Goal: Transaction & Acquisition: Purchase product/service

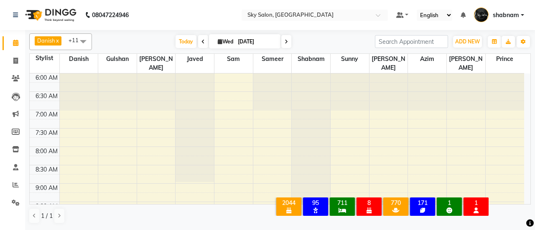
drag, startPoint x: 178, startPoint y: 38, endPoint x: 0, endPoint y: 33, distance: 178.5
click at [178, 38] on span "Today" at bounding box center [186, 41] width 21 height 13
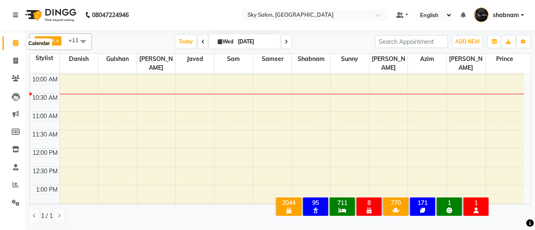
click at [12, 43] on span at bounding box center [15, 43] width 15 height 10
click at [13, 60] on span at bounding box center [15, 61] width 15 height 10
select select "3537"
select select "service"
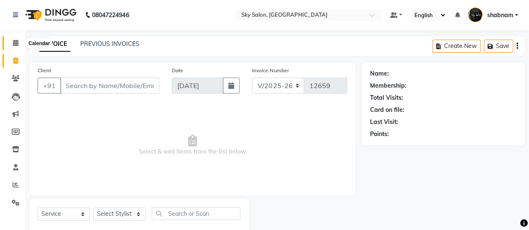
click at [10, 38] on span at bounding box center [15, 43] width 15 height 10
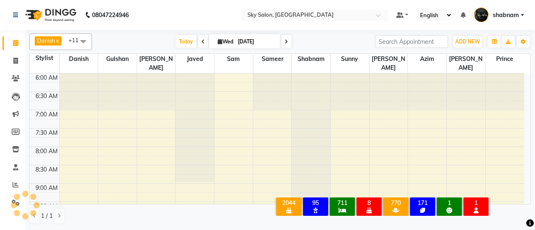
click at [86, 46] on span at bounding box center [83, 41] width 17 height 16
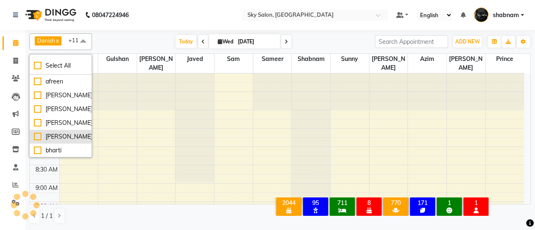
click at [67, 131] on li "[PERSON_NAME]" at bounding box center [61, 137] width 62 height 14
checkbox input "true"
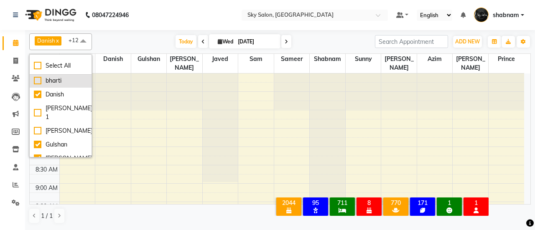
scroll to position [70, 0]
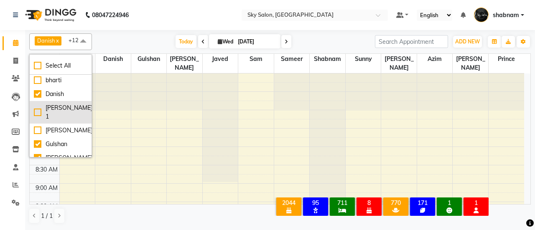
click at [64, 106] on div "[PERSON_NAME] 1" at bounding box center [60, 113] width 53 height 18
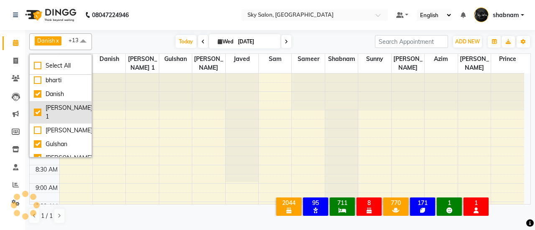
checkbox input "true"
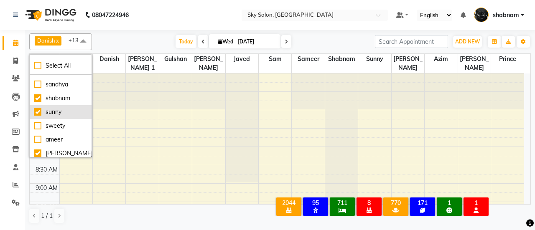
scroll to position [227, 0]
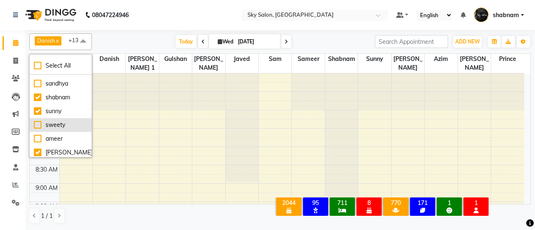
click at [70, 120] on li "sweety" at bounding box center [61, 125] width 62 height 14
checkbox input "true"
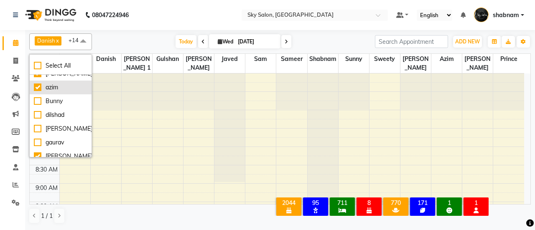
scroll to position [307, 0]
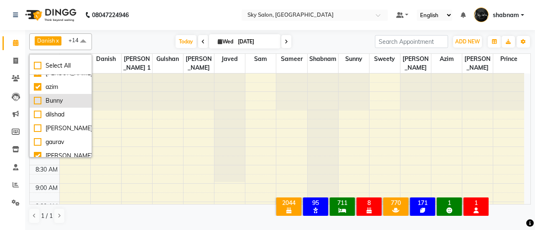
click at [58, 97] on div "Bunny" at bounding box center [60, 101] width 53 height 9
checkbox input "true"
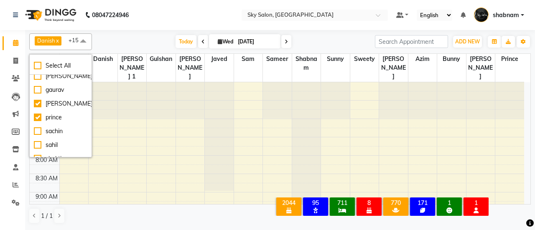
scroll to position [368, 0]
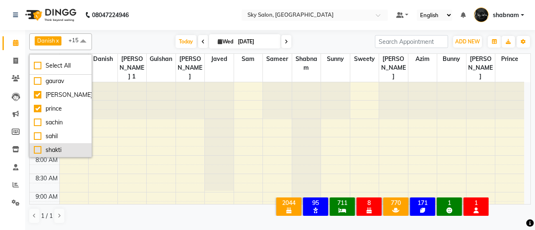
click at [63, 154] on li "shakti" at bounding box center [61, 150] width 62 height 14
checkbox input "true"
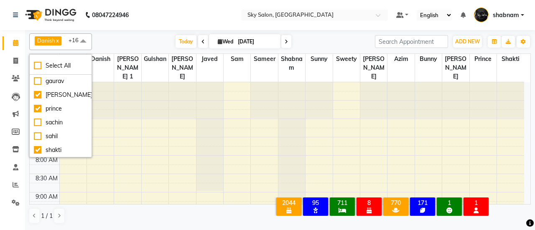
click at [185, 49] on div "Danish x javed x [PERSON_NAME] x sameer x shabnam x sunny x [PERSON_NAME] x [PE…" at bounding box center [280, 41] width 502 height 17
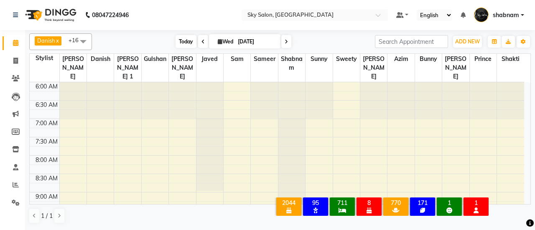
click at [185, 44] on span "Today" at bounding box center [186, 41] width 21 height 13
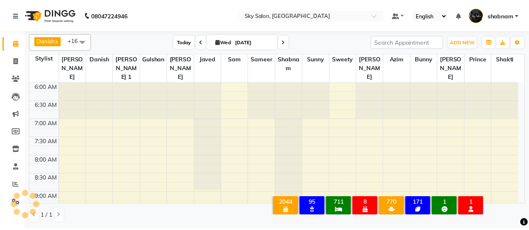
scroll to position [145, 0]
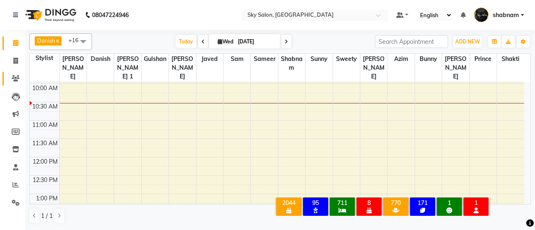
click at [9, 73] on link "Clients" at bounding box center [13, 79] width 20 height 14
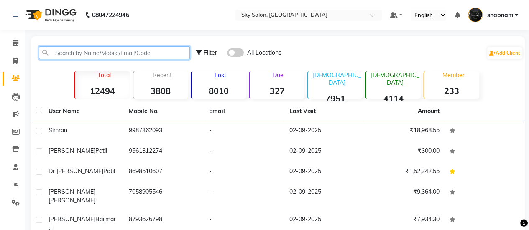
click at [91, 53] on input "text" at bounding box center [114, 52] width 151 height 13
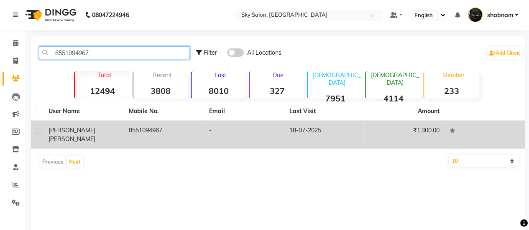
type input "8551094967"
click at [101, 130] on div "[PERSON_NAME]" at bounding box center [83, 135] width 70 height 18
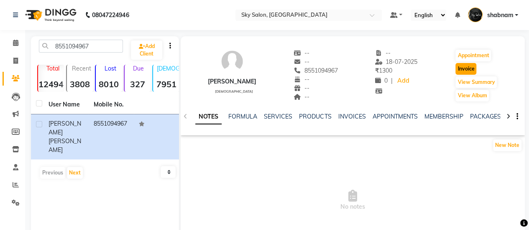
click at [460, 69] on button "Invoice" at bounding box center [465, 69] width 21 height 12
select select "3537"
select select "service"
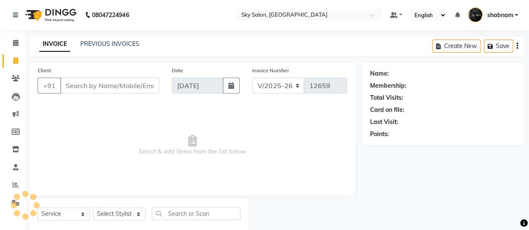
scroll to position [20, 0]
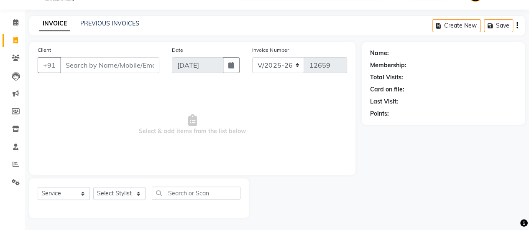
type input "8551094967"
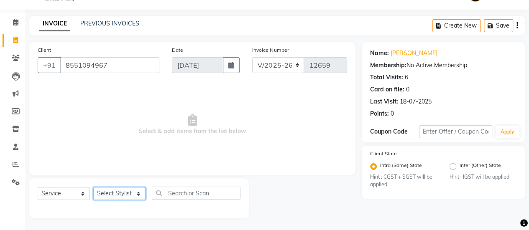
click at [115, 197] on select "Select Stylist afreen [PERSON_NAME] saha [PERSON_NAME] [PERSON_NAME] [PERSON_NA…" at bounding box center [119, 193] width 52 height 13
select select "43486"
click at [93, 187] on select "Select Stylist afreen [PERSON_NAME] saha [PERSON_NAME] [PERSON_NAME] [PERSON_NA…" at bounding box center [119, 193] width 52 height 13
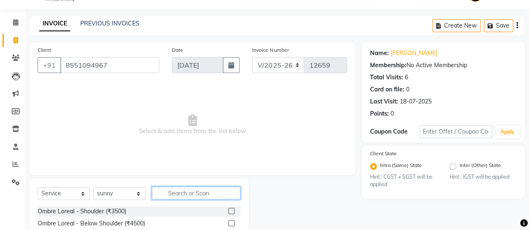
click at [176, 192] on input "text" at bounding box center [196, 193] width 89 height 13
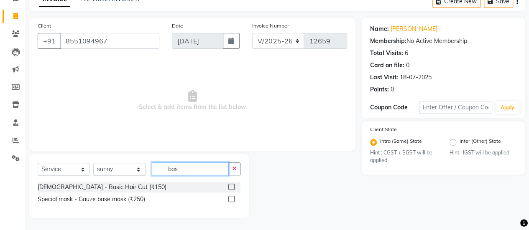
type input "bas"
click at [232, 187] on label at bounding box center [231, 187] width 6 height 6
click at [232, 187] on input "checkbox" at bounding box center [230, 187] width 5 height 5
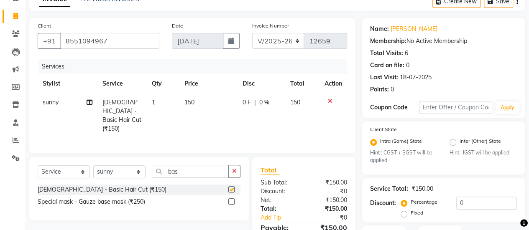
checkbox input "false"
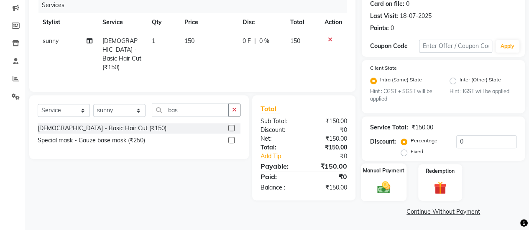
click at [374, 189] on img at bounding box center [383, 187] width 21 height 15
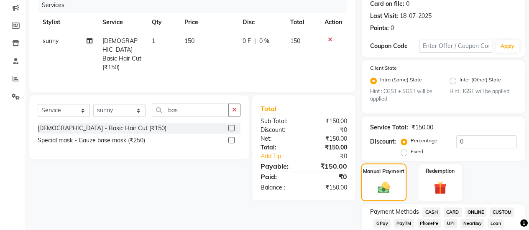
scroll to position [128, 0]
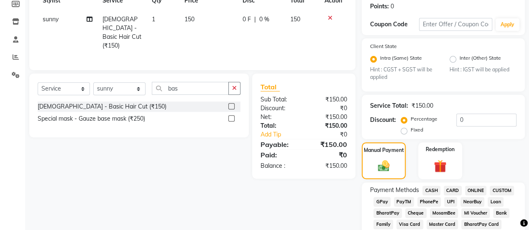
click at [425, 188] on span "CASH" at bounding box center [431, 191] width 18 height 10
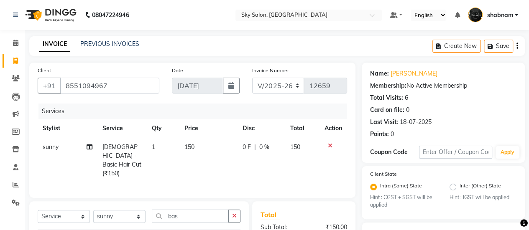
scroll to position [488, 0]
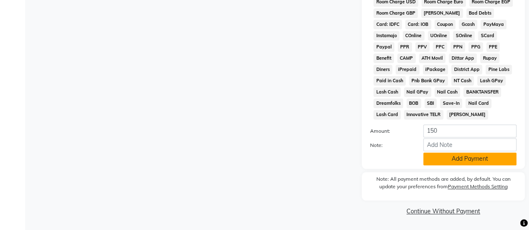
click at [449, 163] on button "Add Payment" at bounding box center [469, 159] width 93 height 13
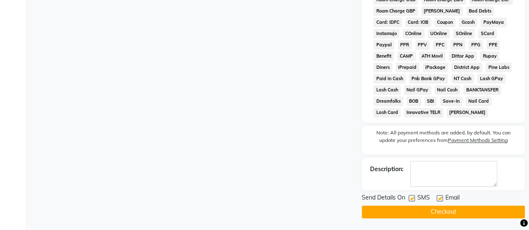
click at [412, 201] on label at bounding box center [411, 198] width 6 height 6
click at [412, 201] on input "checkbox" at bounding box center [410, 198] width 5 height 5
checkbox input "false"
click at [412, 211] on button "Checkout" at bounding box center [443, 212] width 163 height 13
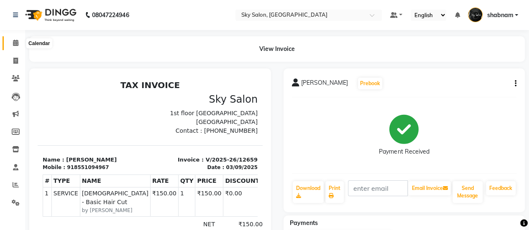
click at [11, 46] on span at bounding box center [15, 43] width 15 height 10
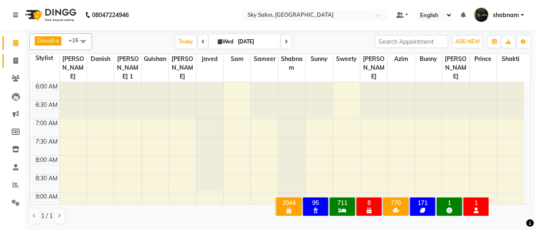
click at [13, 54] on link "Invoice" at bounding box center [13, 61] width 20 height 14
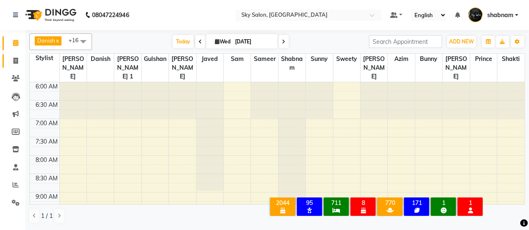
click at [13, 54] on link "Invoice" at bounding box center [13, 61] width 20 height 14
select select "3537"
select select "service"
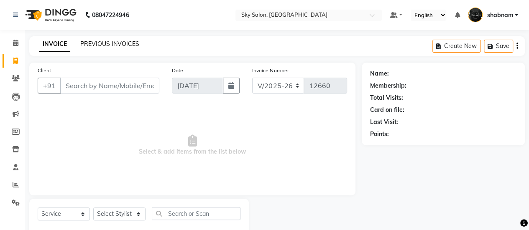
click at [101, 45] on link "PREVIOUS INVOICES" at bounding box center [109, 44] width 59 height 8
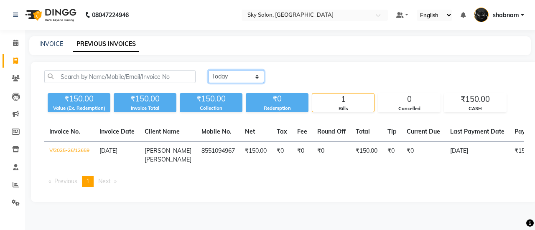
click at [237, 79] on select "[DATE] [DATE] Custom Range" at bounding box center [236, 76] width 56 height 13
select select "[DATE]"
click at [208, 70] on select "[DATE] [DATE] Custom Range" at bounding box center [236, 76] width 56 height 13
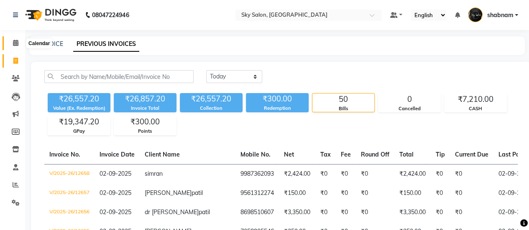
click at [15, 46] on icon at bounding box center [15, 43] width 5 height 6
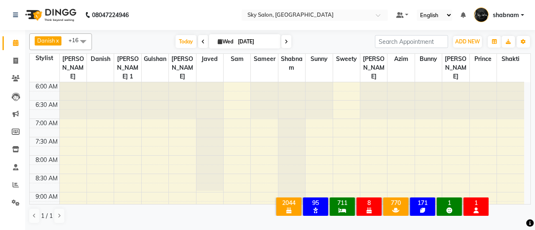
click at [3, 40] on link "Calendar" at bounding box center [13, 43] width 20 height 14
click at [15, 57] on span at bounding box center [15, 61] width 15 height 10
select select "service"
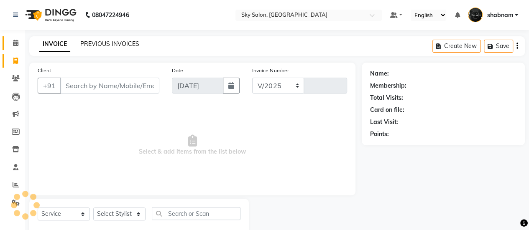
select select "3537"
type input "12666"
click at [117, 46] on link "PREVIOUS INVOICES" at bounding box center [109, 44] width 59 height 8
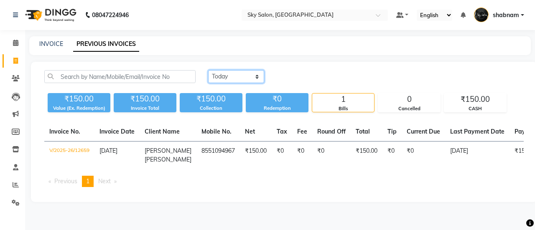
click at [253, 75] on select "[DATE] [DATE] Custom Range" at bounding box center [236, 76] width 56 height 13
click at [208, 70] on select "[DATE] [DATE] Custom Range" at bounding box center [236, 76] width 56 height 13
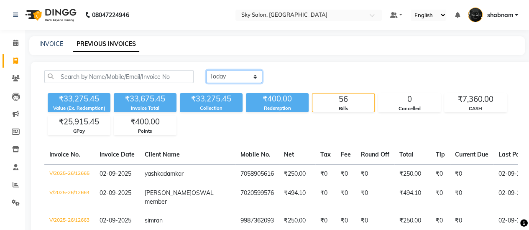
click at [232, 79] on select "[DATE] [DATE] Custom Range" at bounding box center [234, 76] width 56 height 13
select select "range"
click at [206, 70] on select "[DATE] [DATE] Custom Range" at bounding box center [234, 76] width 56 height 13
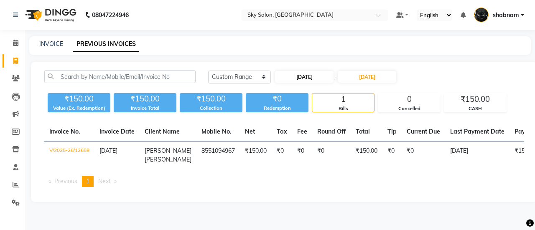
click at [304, 71] on div "[DATE] - [DATE]" at bounding box center [335, 76] width 123 height 13
click at [306, 75] on input "[DATE]" at bounding box center [304, 77] width 59 height 12
select select "9"
select select "2025"
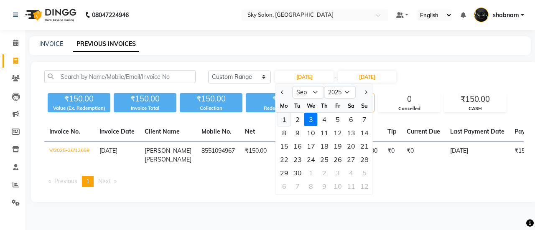
click at [286, 123] on div "1" at bounding box center [284, 119] width 13 height 13
type input "01-09-2025"
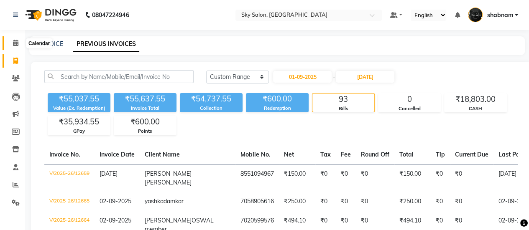
click at [14, 46] on span at bounding box center [15, 43] width 15 height 10
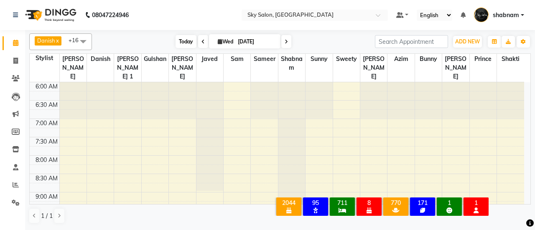
click at [184, 46] on span "Today" at bounding box center [186, 41] width 21 height 13
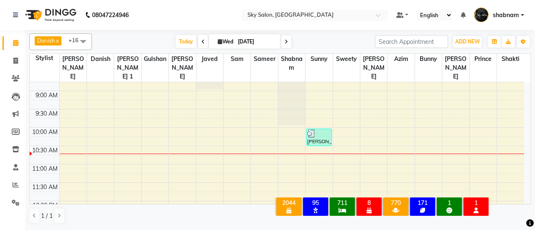
scroll to position [102, 0]
